Goal: Information Seeking & Learning: Learn about a topic

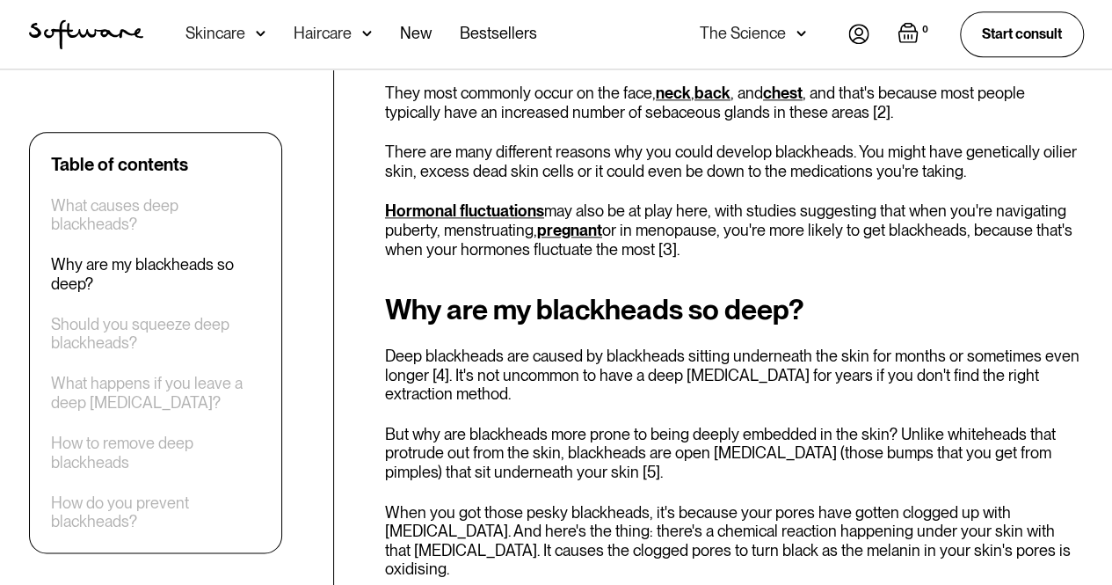
scroll to position [985, 0]
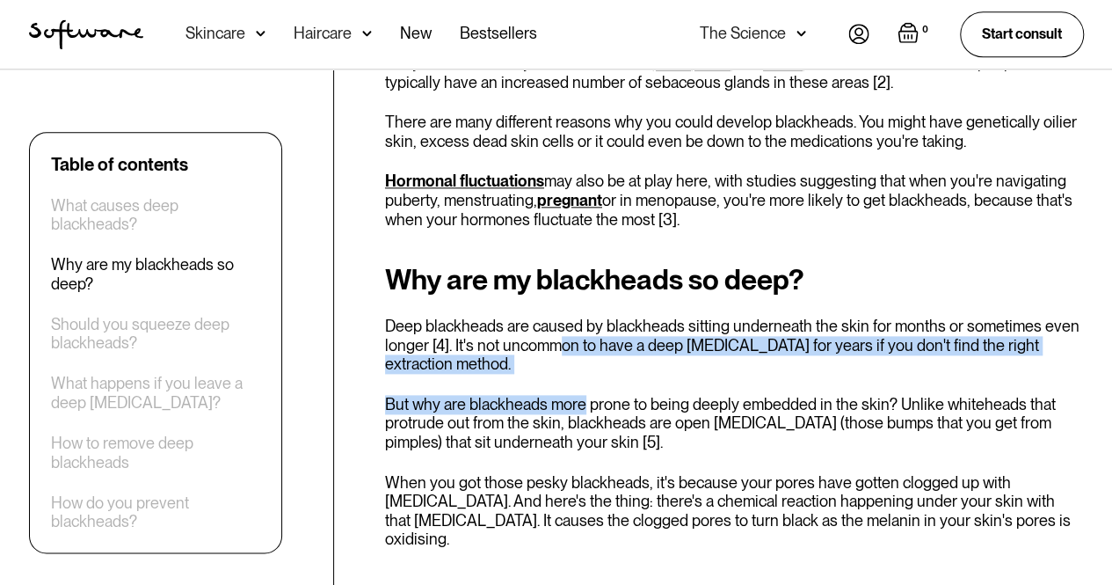
drag, startPoint x: 561, startPoint y: 338, endPoint x: 584, endPoint y: 395, distance: 61.6
click at [584, 395] on div "Why are my blackheads so deep? Deep blackheads are caused by blackheads sitting…" at bounding box center [734, 406] width 699 height 285
click at [584, 395] on p "But why are blackheads more prone to being deeply embedded in the skin? Unlike …" at bounding box center [734, 423] width 699 height 57
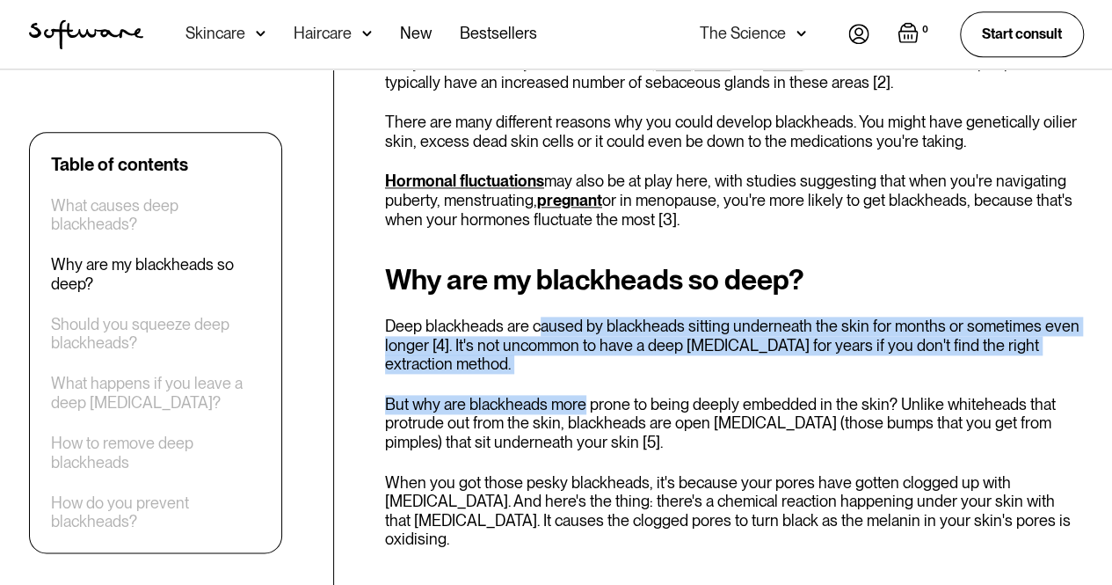
drag, startPoint x: 584, startPoint y: 395, endPoint x: 533, endPoint y: 316, distance: 94.1
click at [533, 316] on div "Why are my blackheads so deep? Deep blackheads are caused by blackheads sitting…" at bounding box center [734, 406] width 699 height 285
click at [533, 317] on p "Deep blackheads are caused by blackheads sitting underneath the skin for months…" at bounding box center [734, 345] width 699 height 57
drag, startPoint x: 533, startPoint y: 316, endPoint x: 556, endPoint y: 368, distance: 56.7
click at [556, 368] on p "Deep blackheads are caused by blackheads sitting underneath the skin for months…" at bounding box center [734, 345] width 699 height 57
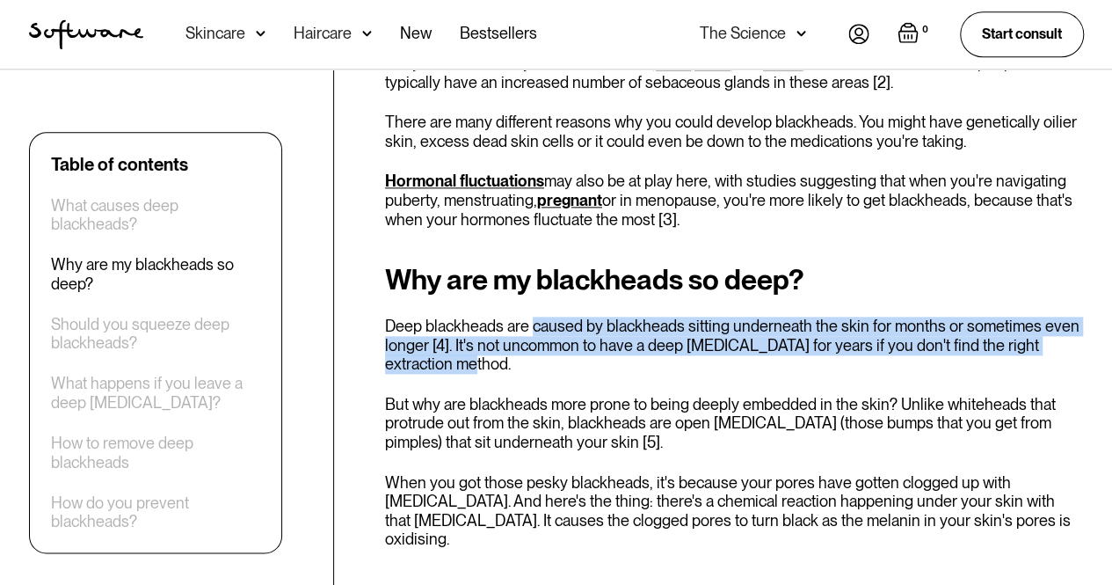
click at [556, 368] on p "Deep blackheads are caused by blackheads sitting underneath the skin for months…" at bounding box center [734, 345] width 699 height 57
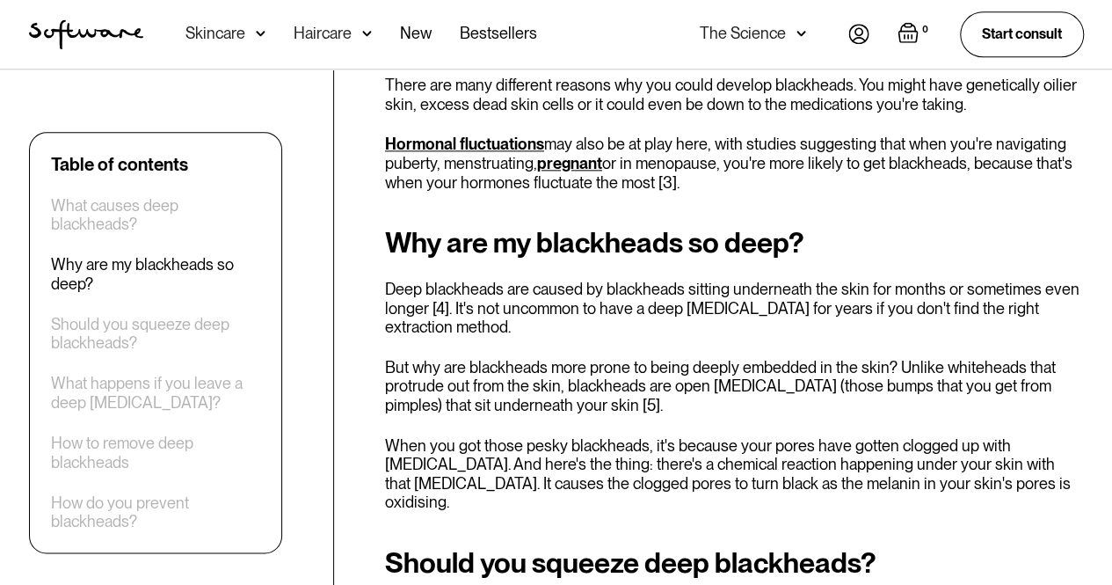
scroll to position [1024, 0]
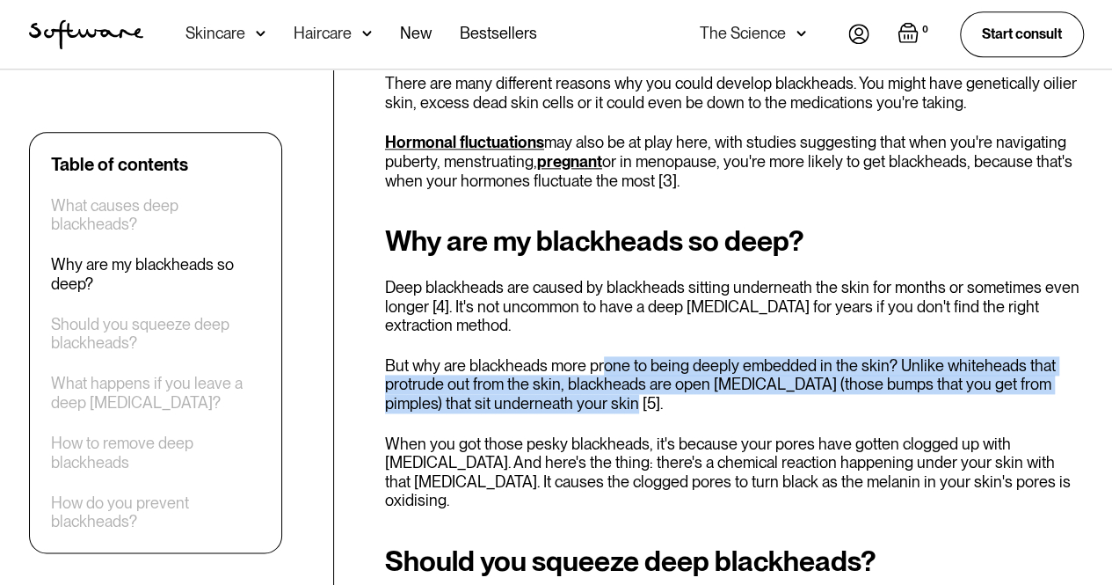
drag, startPoint x: 602, startPoint y: 363, endPoint x: 616, endPoint y: 407, distance: 45.9
click at [616, 407] on p "But why are blackheads more prone to being deeply embedded in the skin? Unlike …" at bounding box center [734, 384] width 699 height 57
drag, startPoint x: 616, startPoint y: 407, endPoint x: 608, endPoint y: 368, distance: 40.4
click at [608, 368] on p "But why are blackheads more prone to being deeply embedded in the skin? Unlike …" at bounding box center [734, 384] width 699 height 57
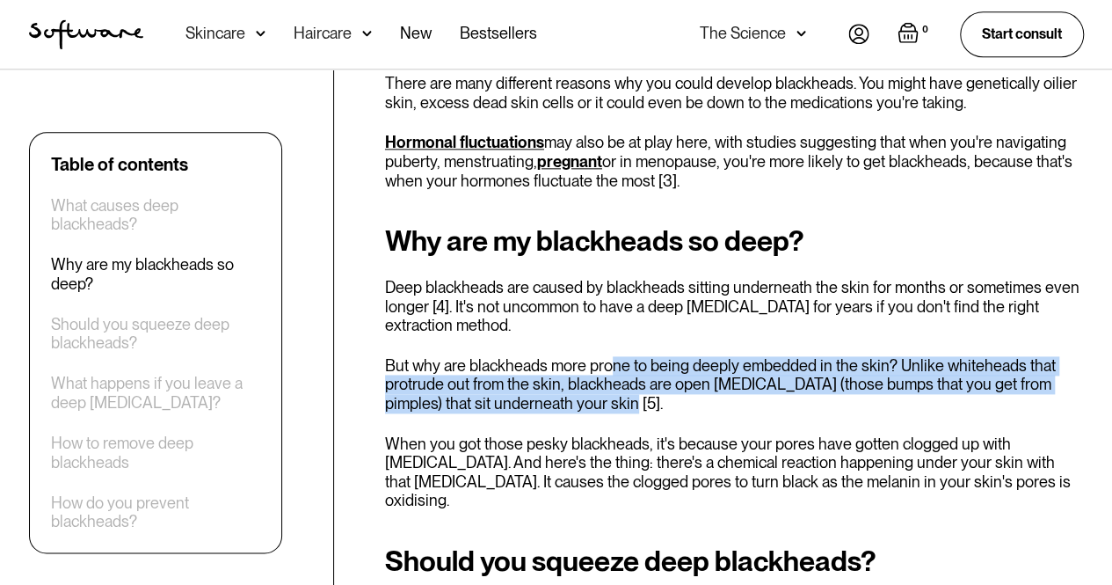
click at [608, 368] on p "But why are blackheads more prone to being deeply embedded in the skin? Unlike …" at bounding box center [734, 384] width 699 height 57
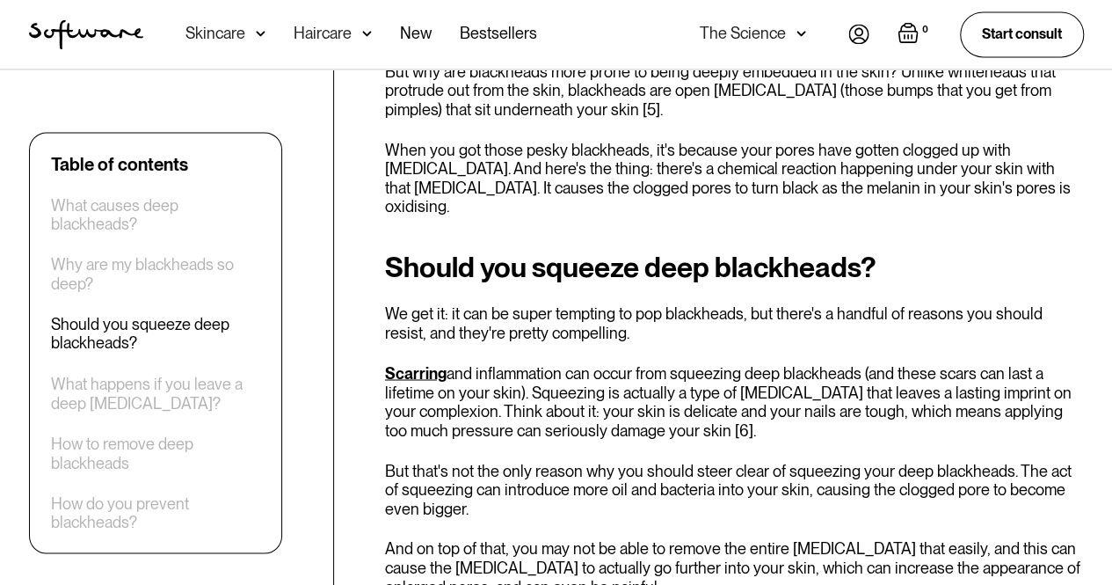
scroll to position [1319, 0]
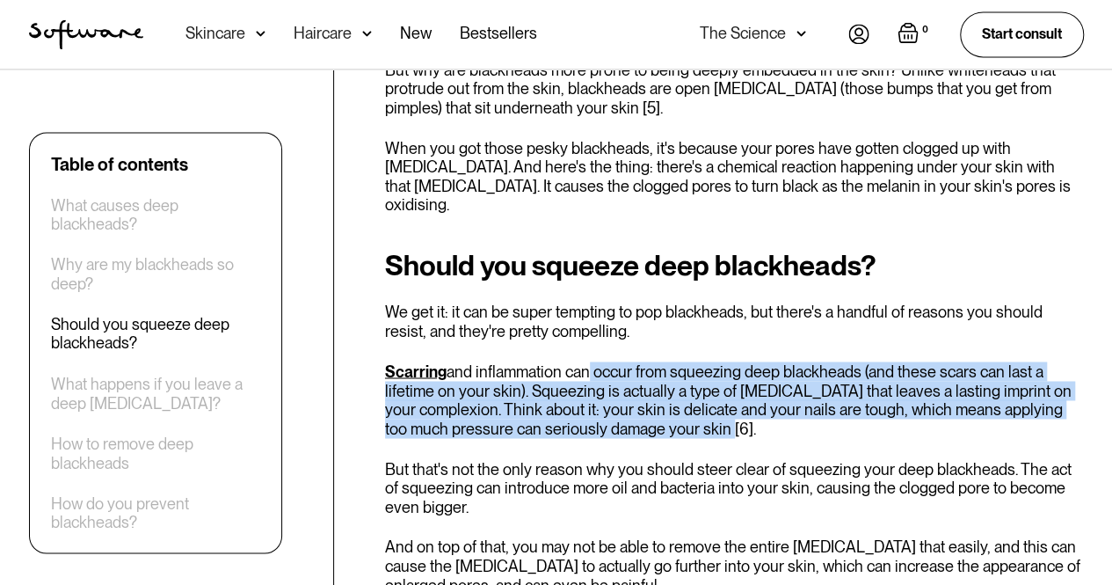
drag, startPoint x: 587, startPoint y: 339, endPoint x: 674, endPoint y: 411, distance: 112.4
click at [674, 411] on div "Should you squeeze deep blackheads? We get it: it can be super tempting to pop …" at bounding box center [734, 422] width 699 height 344
click at [674, 411] on p "Scarring and inflammation can occur from squeezing deep blackheads (and these s…" at bounding box center [734, 399] width 699 height 76
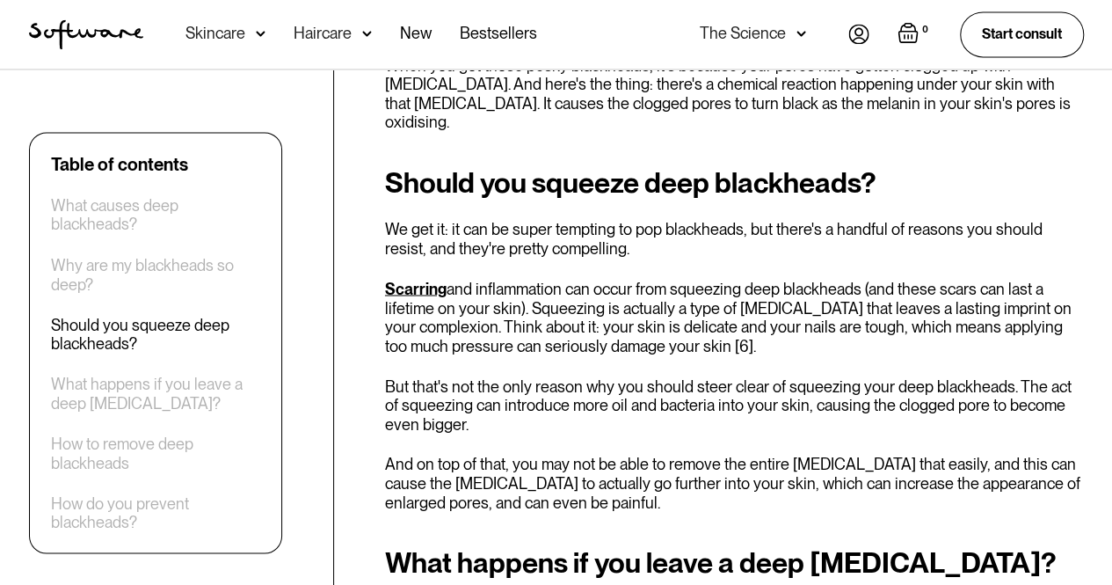
scroll to position [1428, 0]
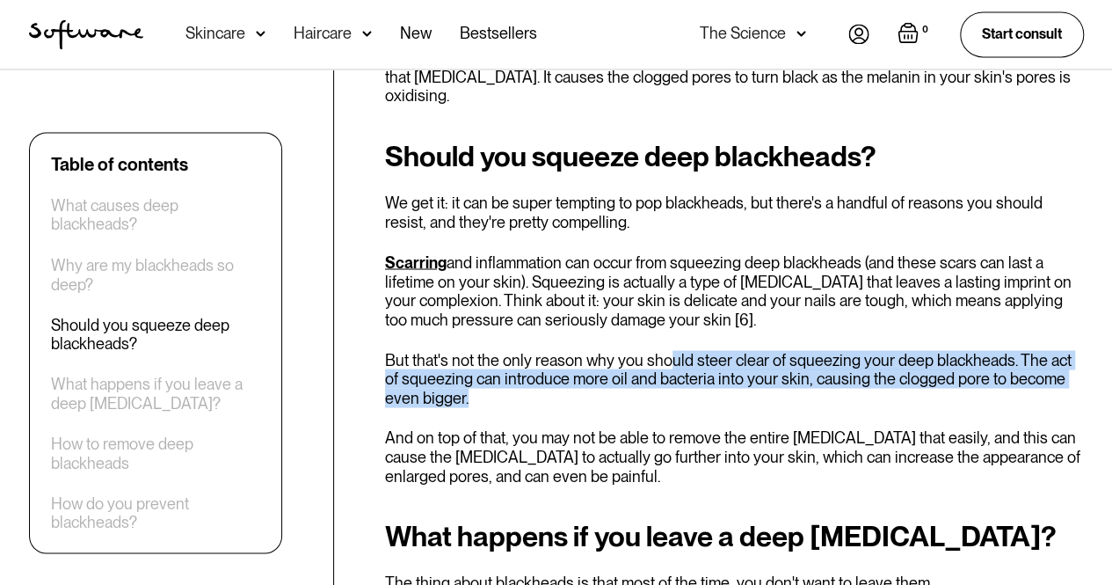
drag, startPoint x: 667, startPoint y: 326, endPoint x: 675, endPoint y: 381, distance: 55.2
click at [675, 381] on div "Should you squeeze deep blackheads? We get it: it can be super tempting to pop …" at bounding box center [734, 313] width 699 height 344
click at [675, 381] on p "But that's not the only reason why you should steer clear of squeezing your dee…" at bounding box center [734, 378] width 699 height 57
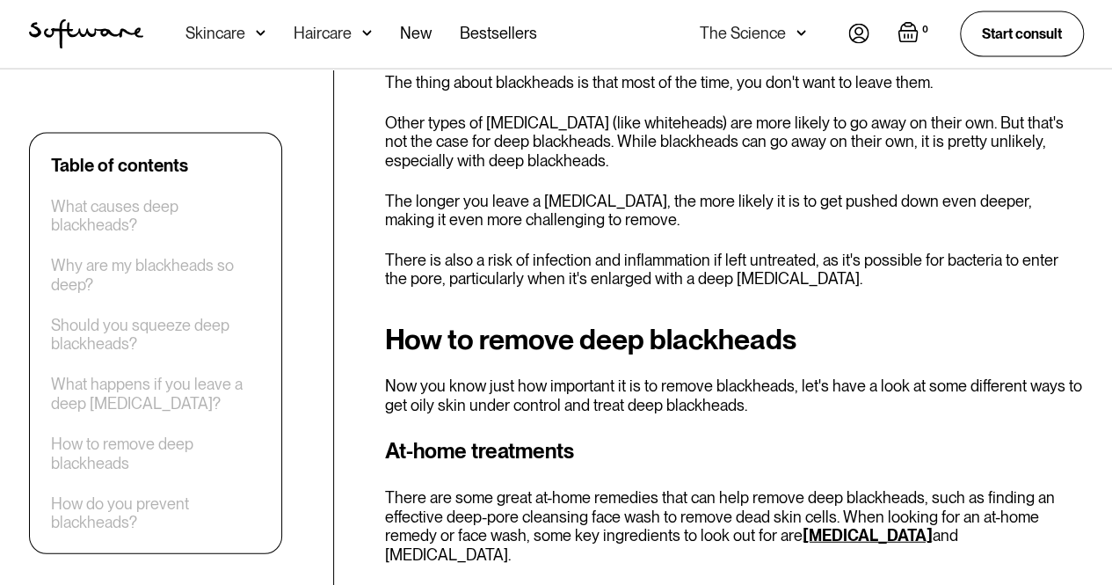
scroll to position [1927, 0]
drag, startPoint x: 642, startPoint y: 378, endPoint x: 677, endPoint y: 391, distance: 37.6
click at [677, 391] on p "Now you know just how important it is to remove blackheads, let's have a look a…" at bounding box center [734, 395] width 699 height 38
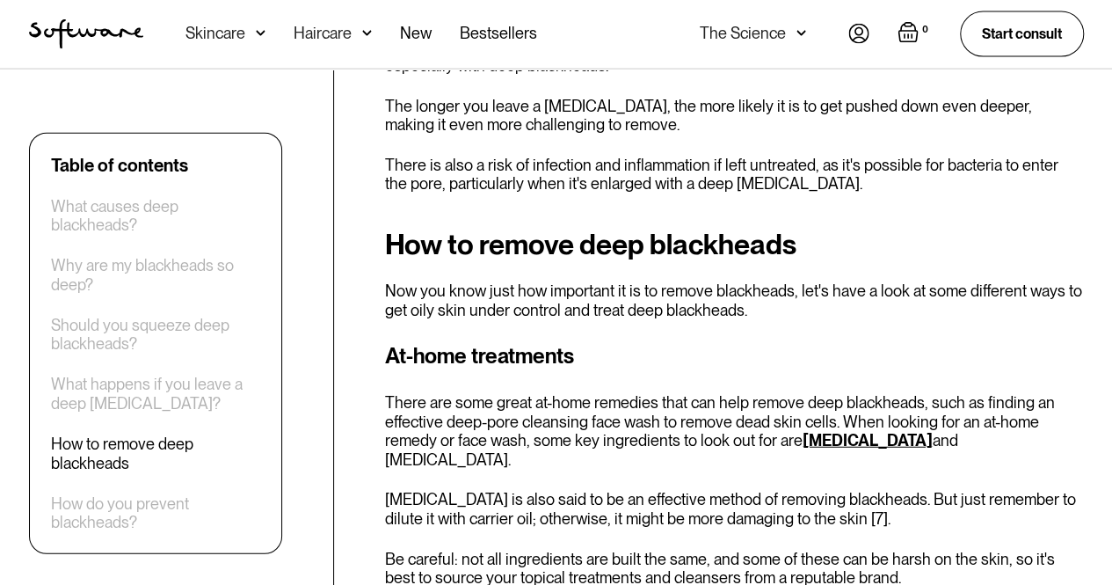
scroll to position [2036, 0]
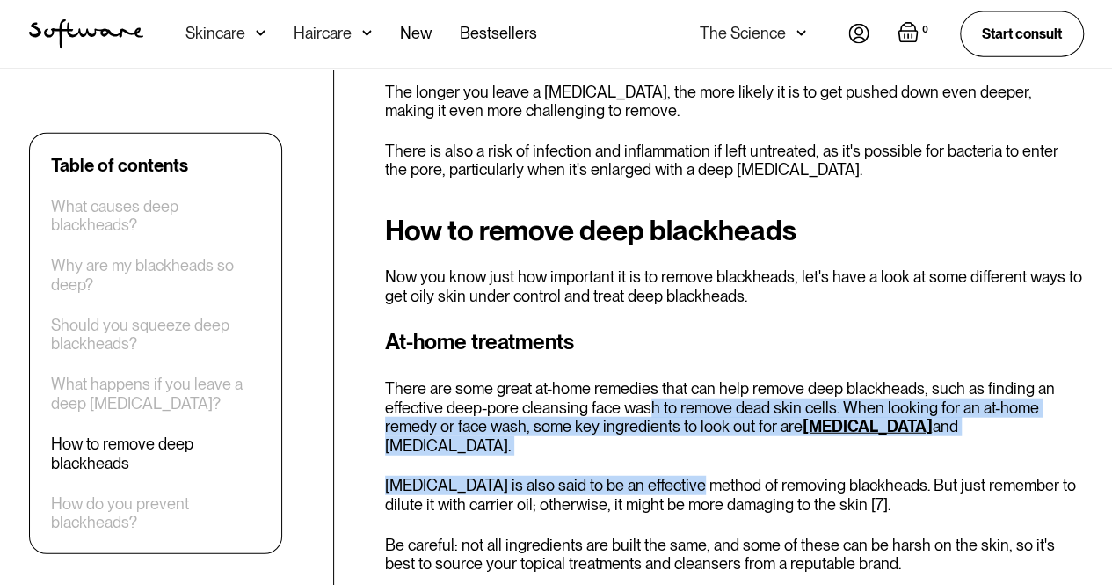
drag, startPoint x: 652, startPoint y: 383, endPoint x: 668, endPoint y: 426, distance: 46.7
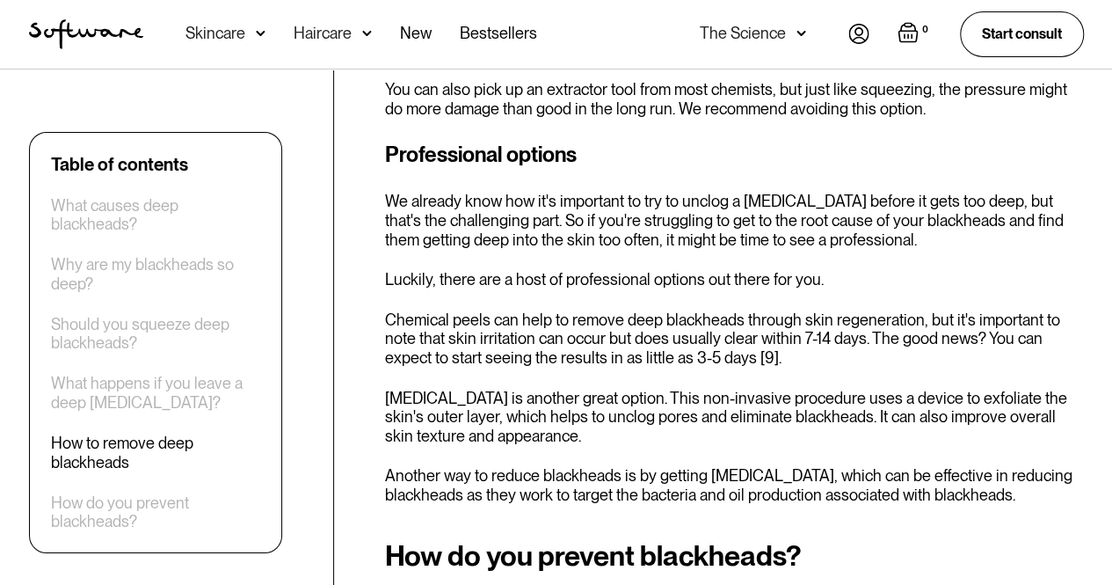
scroll to position [3093, 0]
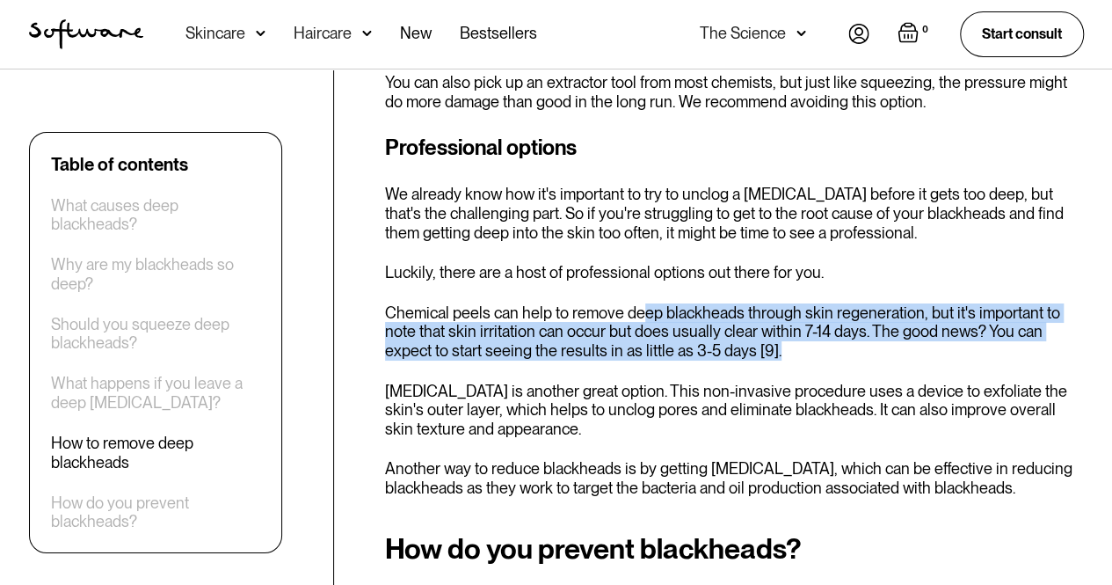
drag, startPoint x: 644, startPoint y: 242, endPoint x: 707, endPoint y: 296, distance: 83.5
click at [707, 296] on div "Professional options We already know how it's important to try to unclog a [MED…" at bounding box center [734, 314] width 699 height 365
click at [707, 303] on p "Chemical peels can help to remove deep blackheads through skin regeneration, bu…" at bounding box center [734, 331] width 699 height 57
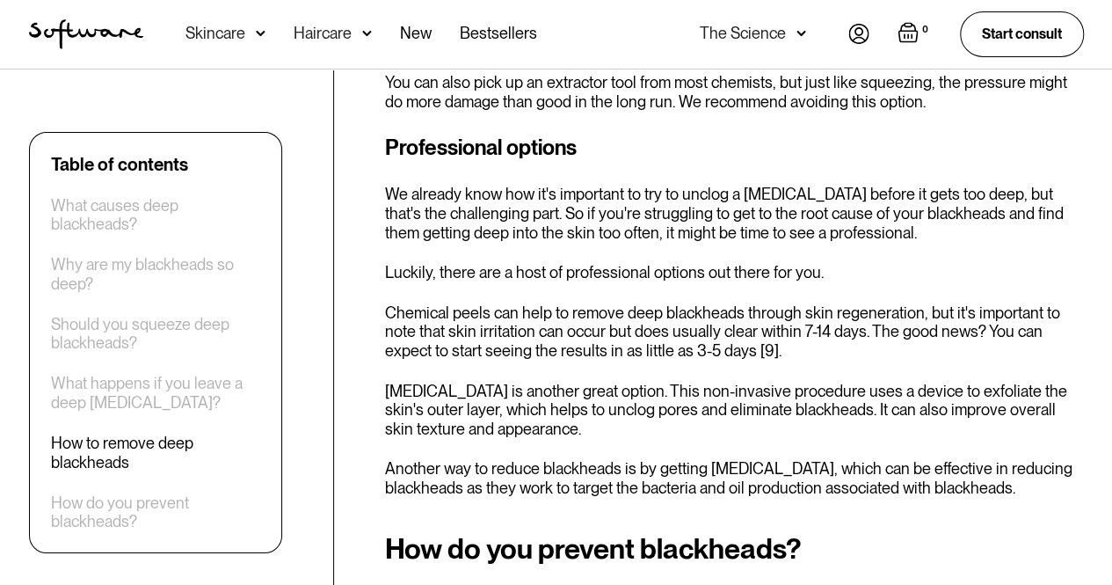
drag, startPoint x: 579, startPoint y: 343, endPoint x: 579, endPoint y: 368, distance: 24.6
click at [579, 382] on p "[MEDICAL_DATA] is another great option. This non-invasive procedure uses a devi…" at bounding box center [734, 410] width 699 height 57
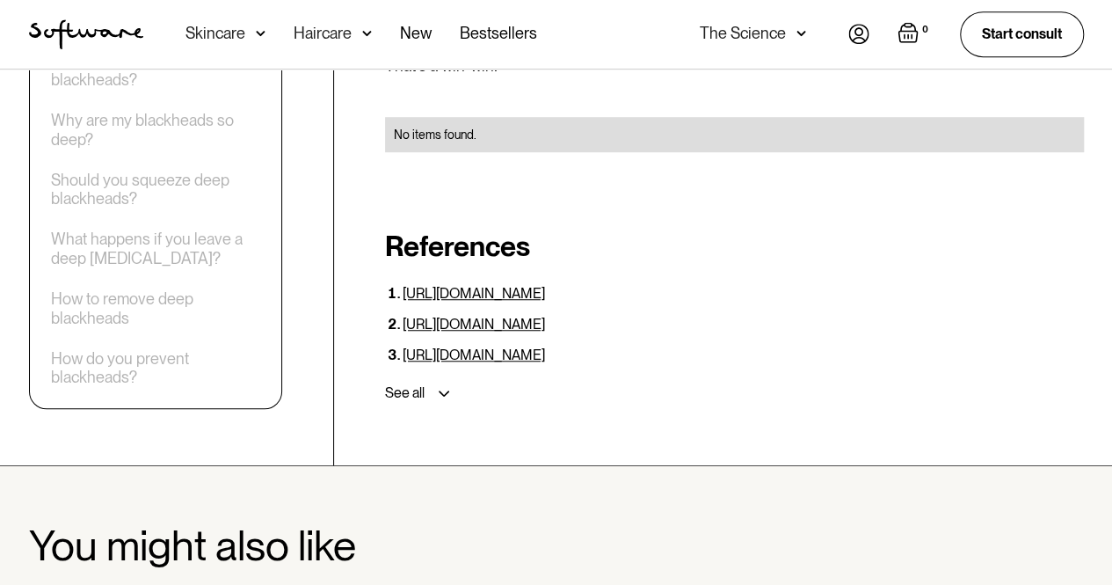
scroll to position [3858, 0]
